Goal: Download file/media

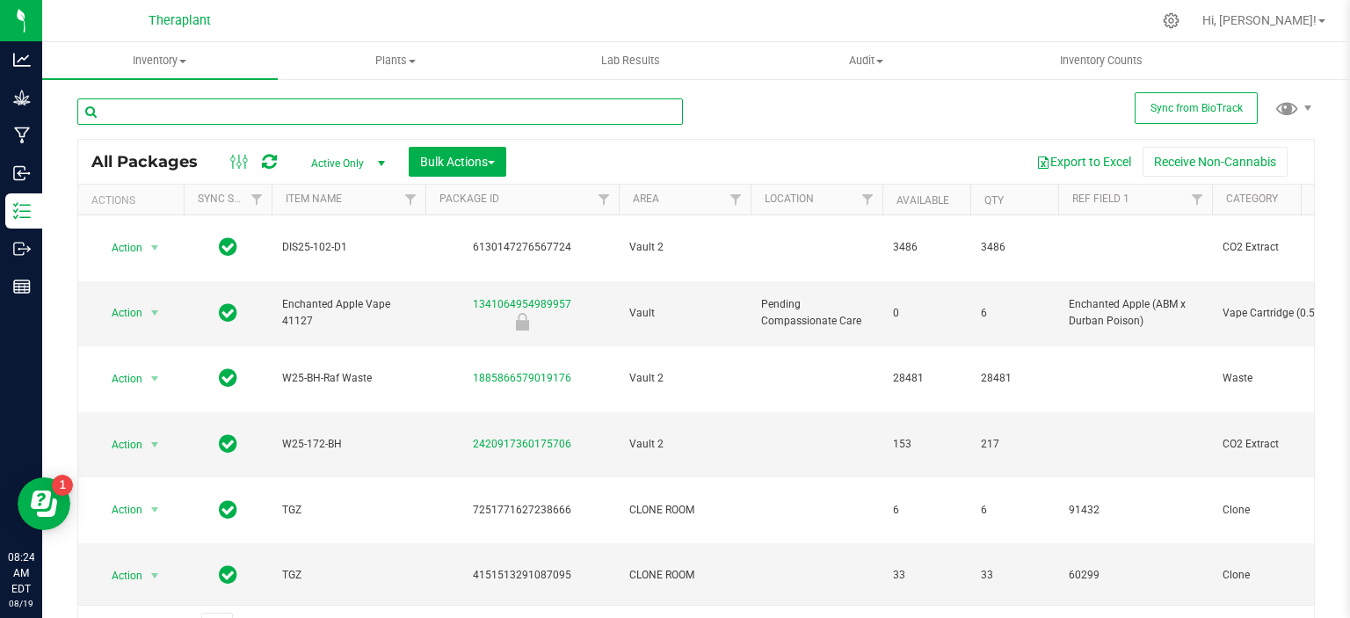
click at [205, 118] on input "text" at bounding box center [380, 111] width 606 height 26
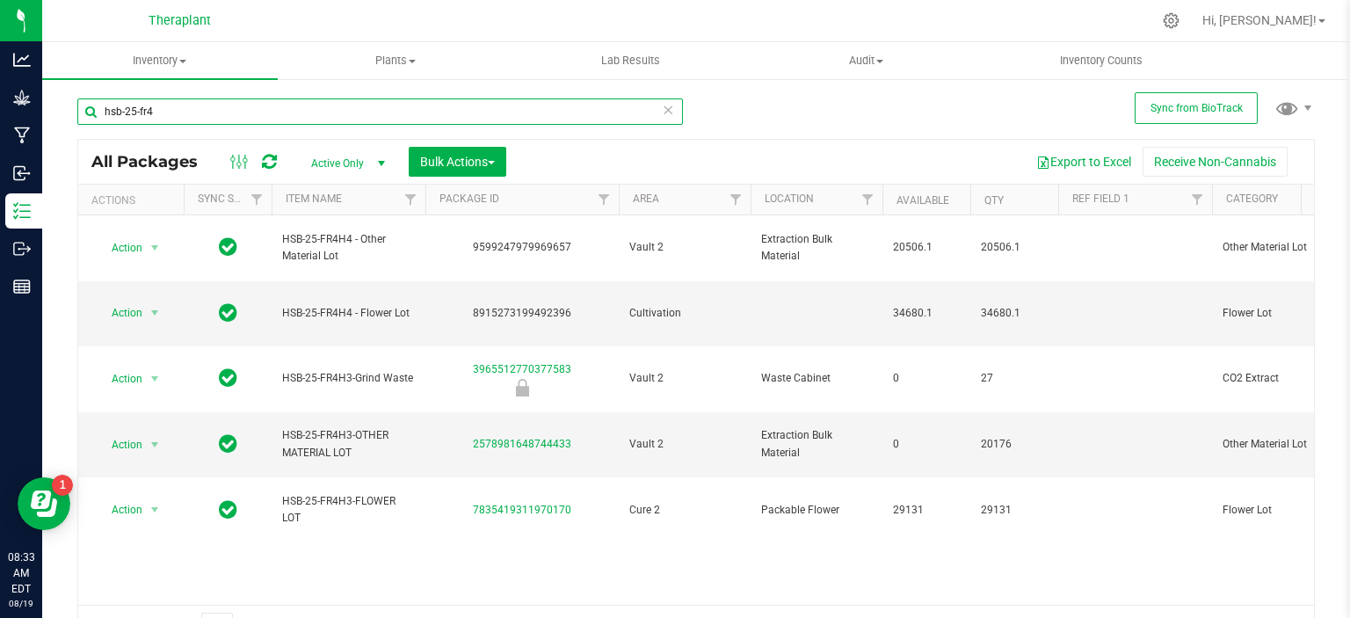
click at [389, 114] on input "hsb-25-fr4" at bounding box center [380, 111] width 606 height 26
click at [391, 112] on input "hsb-25-fr4" at bounding box center [380, 111] width 606 height 26
type input "pen25"
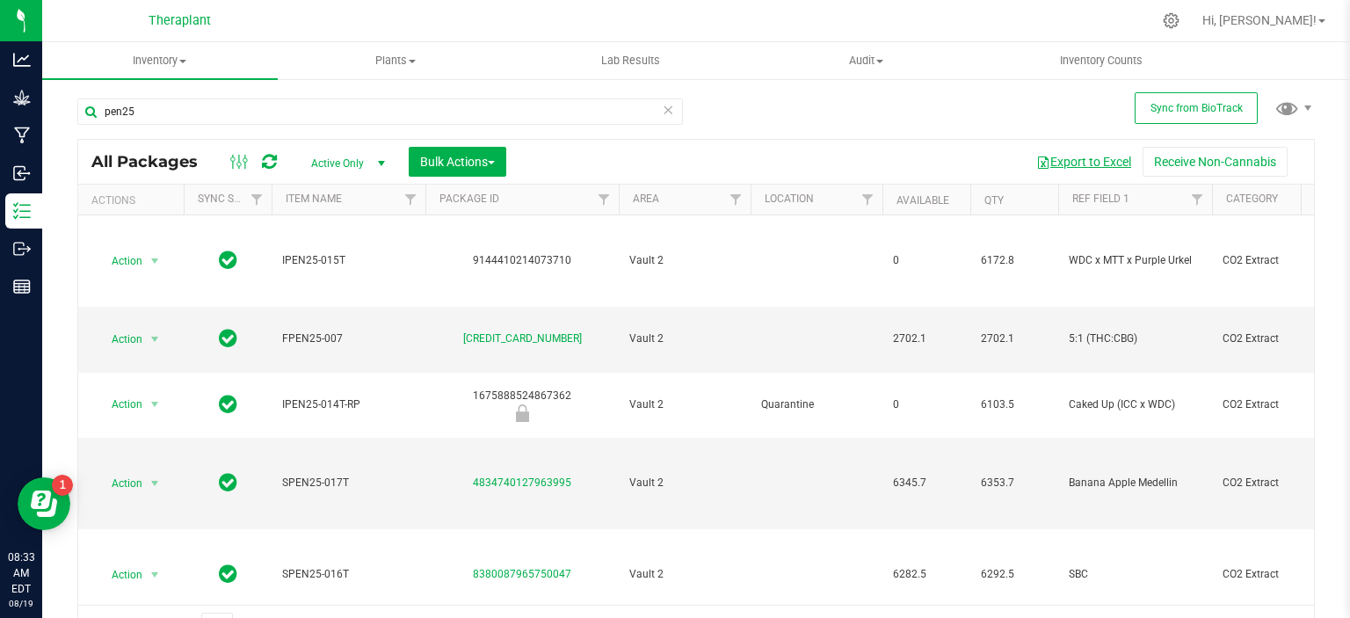
click at [1083, 164] on button "Export to Excel" at bounding box center [1084, 162] width 118 height 30
click at [1025, 147] on button "Export to Excel" at bounding box center [1084, 162] width 118 height 30
